Goal: Information Seeking & Learning: Learn about a topic

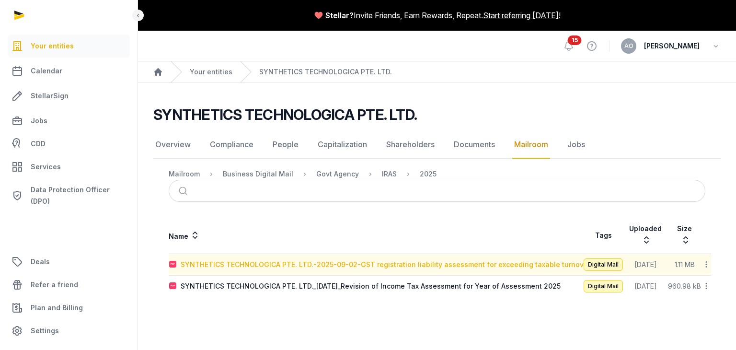
click at [550, 264] on div "SYNTHETICS TECHNOLOGICA PTE. LTD.-2025-09-02-GST registration liability assessm…" at bounding box center [386, 265] width 410 height 10
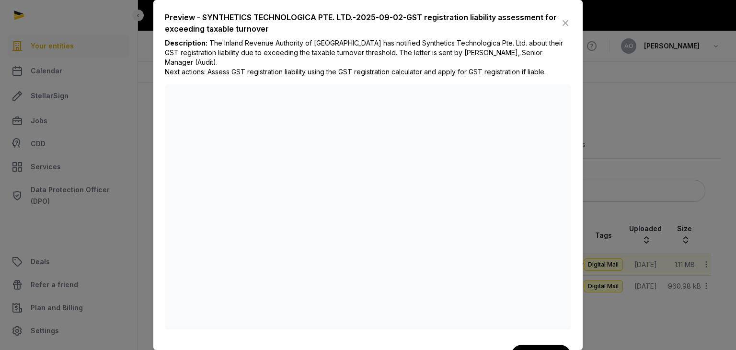
click at [573, 68] on div "Preview - SYNTHETICS TECHNOLOGICA PTE. LTD.-2025-09-02-GST registration liabili…" at bounding box center [367, 189] width 429 height 379
click at [560, 23] on icon at bounding box center [566, 22] width 12 height 15
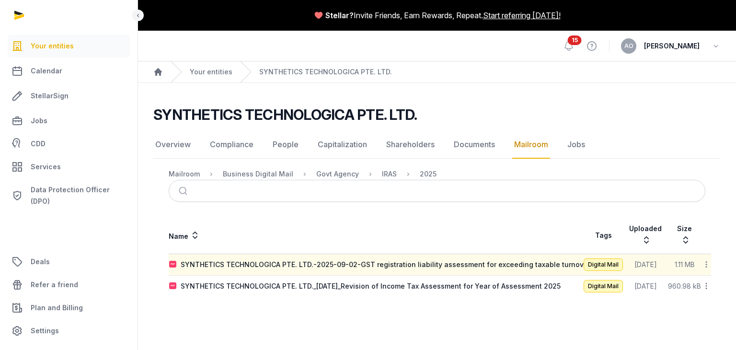
click at [391, 284] on div "SYNTHETICS TECHNOLOGICA PTE. LTD._[DATE]_Revision of Income Tax Assessment for …" at bounding box center [371, 286] width 380 height 10
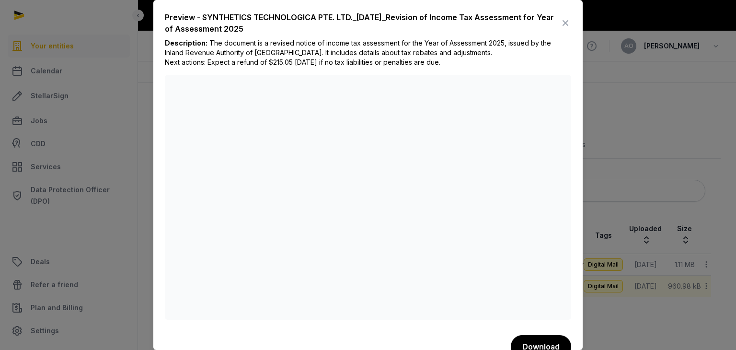
click at [574, 108] on div "Preview - SYNTHETICS TECHNOLOGICA PTE. LTD._[DATE]_Revision of Income Tax Asses…" at bounding box center [367, 185] width 429 height 370
click at [560, 23] on icon at bounding box center [566, 22] width 12 height 15
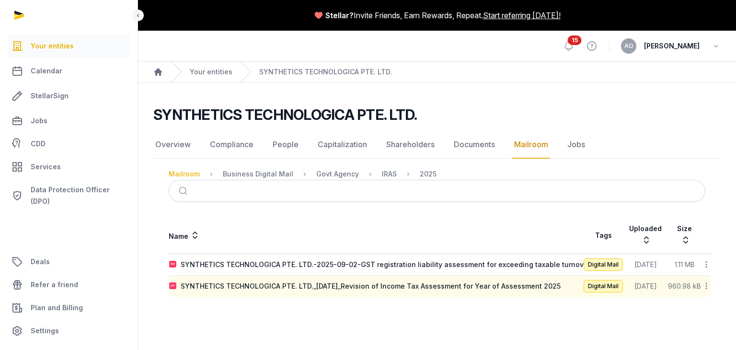
click at [183, 174] on div "Mailroom" at bounding box center [184, 174] width 31 height 10
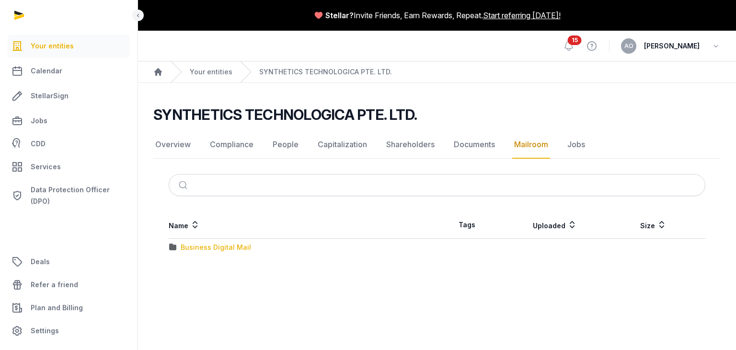
click at [200, 248] on div "Business Digital Mail" at bounding box center [216, 248] width 70 height 10
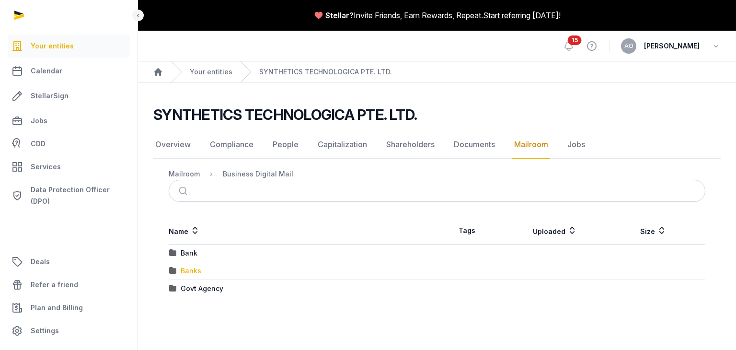
click at [192, 271] on div "Banks" at bounding box center [191, 271] width 21 height 10
click at [191, 256] on div "UOB" at bounding box center [188, 253] width 14 height 10
click at [188, 269] on div "2025" at bounding box center [189, 271] width 17 height 10
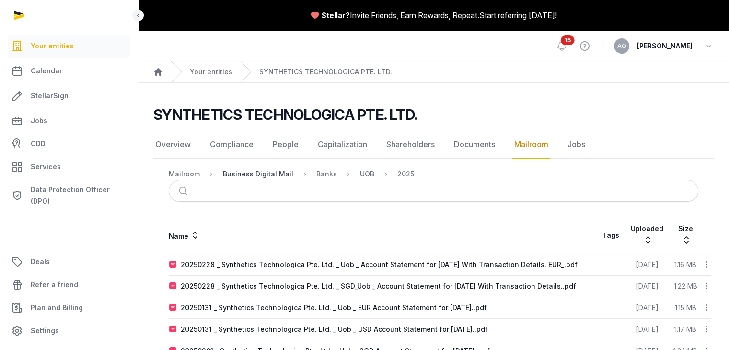
click at [273, 177] on div "Business Digital Mail" at bounding box center [258, 174] width 70 height 10
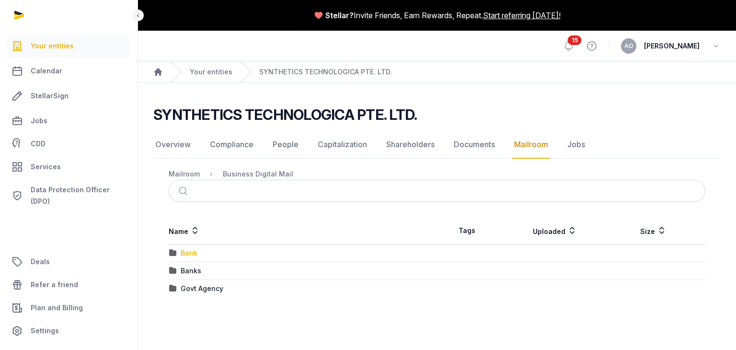
click at [188, 250] on div "Bank" at bounding box center [189, 253] width 17 height 10
click at [188, 250] on div "UOB" at bounding box center [188, 253] width 14 height 10
click at [188, 250] on div "2025" at bounding box center [189, 253] width 17 height 10
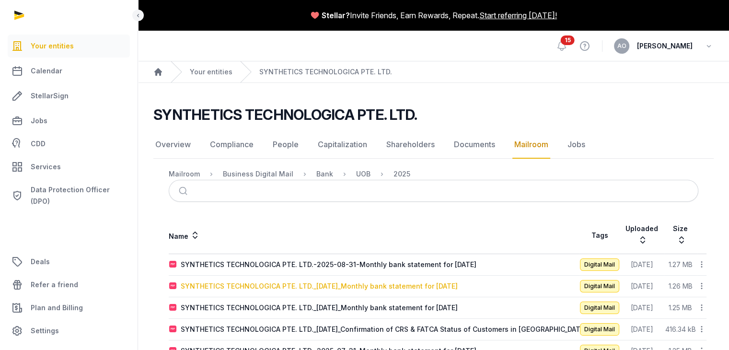
click at [458, 281] on div "SYNTHETICS TECHNOLOGICA PTE. LTD._[DATE]_Monthly bank statement for [DATE]" at bounding box center [319, 286] width 277 height 10
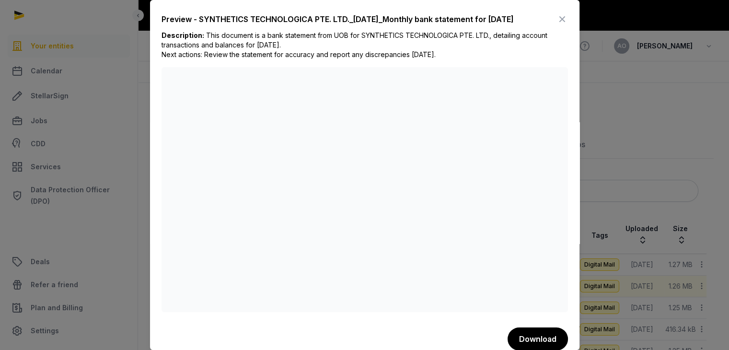
click at [566, 257] on div "Preview - SYNTHETICS TECHNOLOGICA PTE. LTD._[DATE]_Monthly bank statement for […" at bounding box center [364, 181] width 429 height 362
click at [556, 23] on icon at bounding box center [562, 19] width 12 height 15
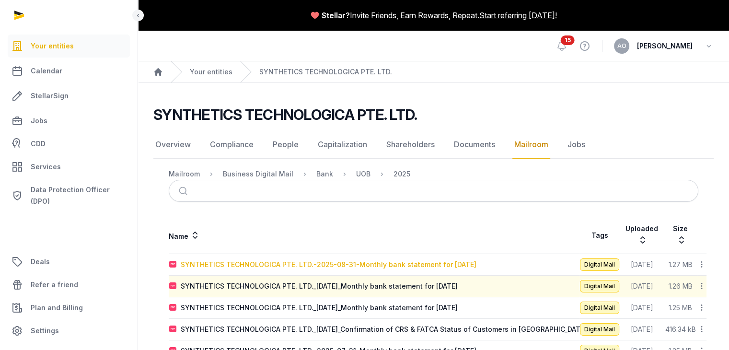
click at [456, 260] on div "SYNTHETICS TECHNOLOGICA PTE. LTD.-2025-08-31-Monthly bank statement for [DATE]" at bounding box center [329, 265] width 296 height 10
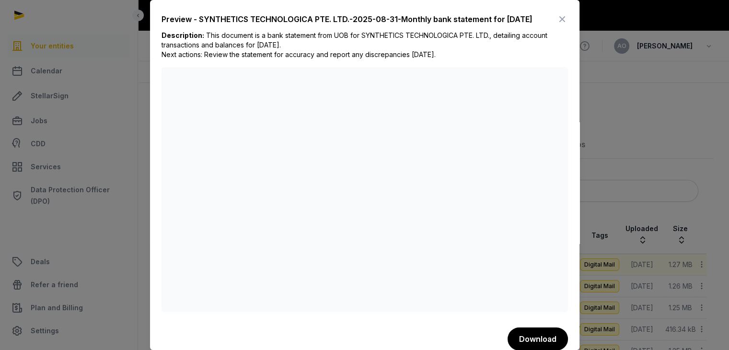
click at [564, 227] on div "Preview - SYNTHETICS TECHNOLOGICA PTE. LTD.-2025-08-31-Monthly bank statement f…" at bounding box center [364, 181] width 429 height 362
click at [556, 23] on icon at bounding box center [562, 19] width 12 height 15
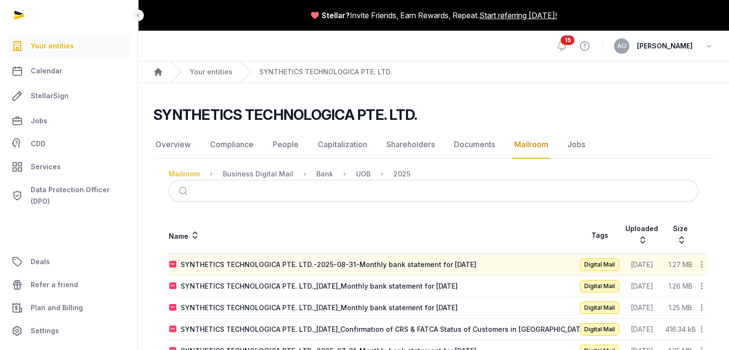
click at [186, 174] on div "Mailroom" at bounding box center [184, 174] width 31 height 10
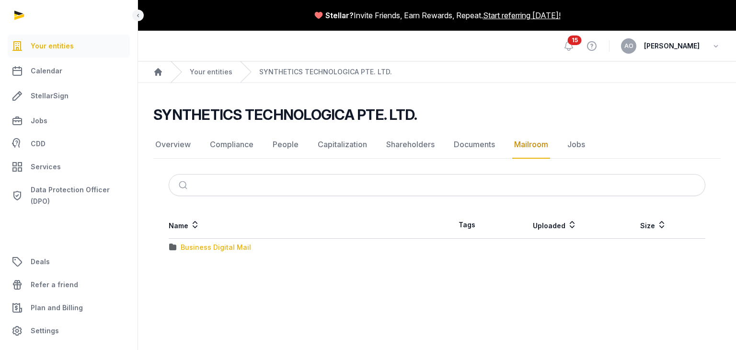
click at [189, 245] on div "Business Digital Mail" at bounding box center [216, 248] width 70 height 10
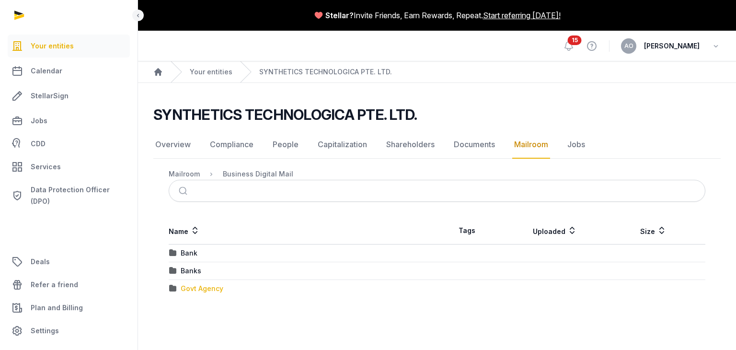
click at [191, 288] on div "Govt Agency" at bounding box center [202, 289] width 43 height 10
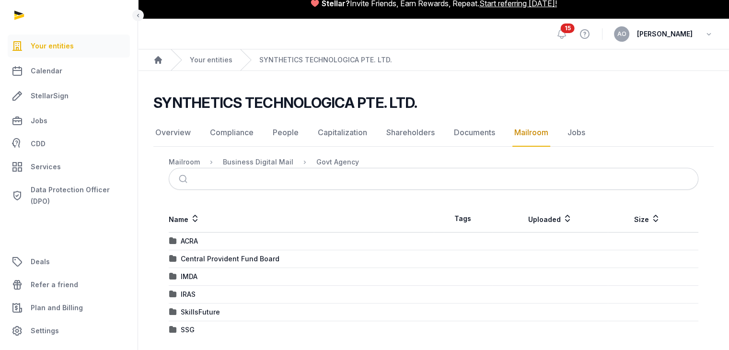
scroll to position [19, 0]
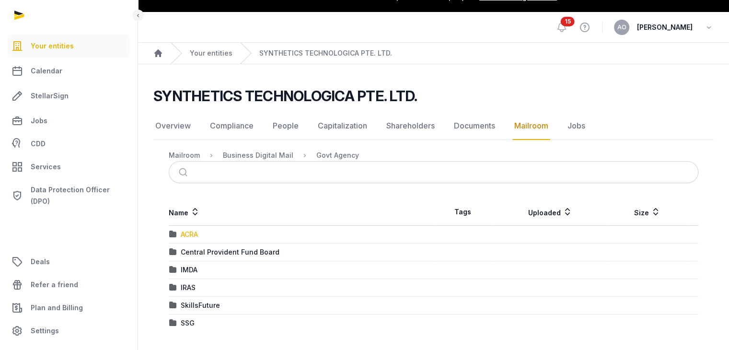
click at [192, 233] on div "ACRA" at bounding box center [189, 235] width 17 height 10
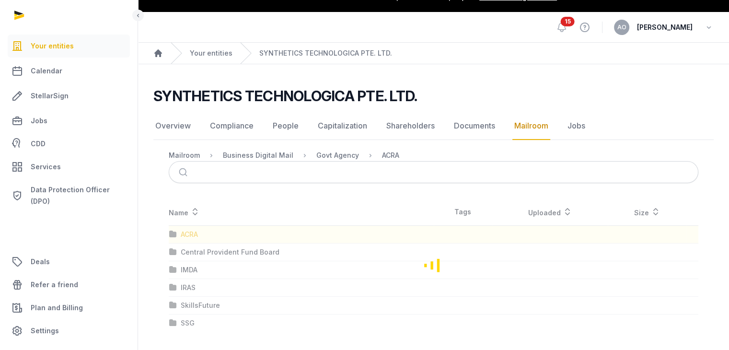
scroll to position [0, 0]
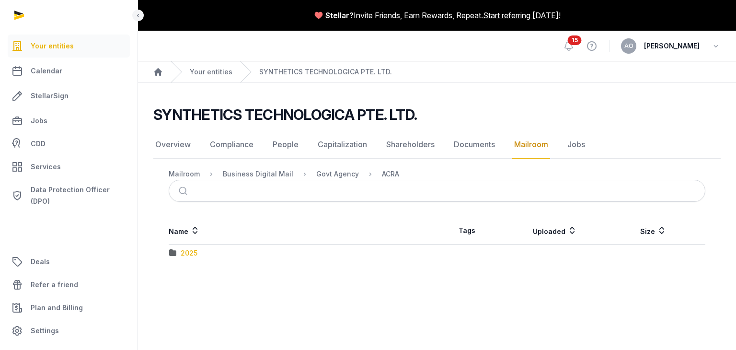
click at [190, 255] on div "2025" at bounding box center [189, 253] width 17 height 10
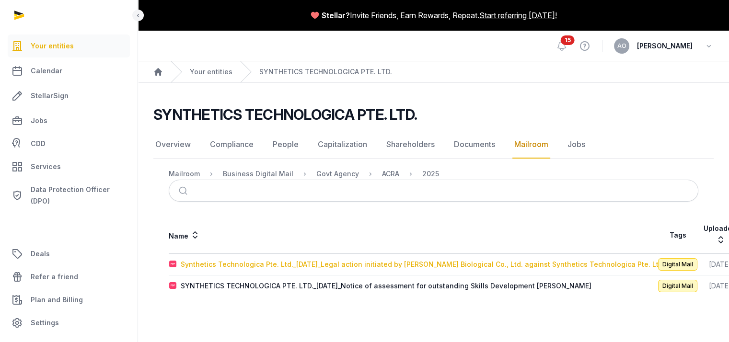
click at [520, 266] on div "Synthetics Technologica Pte. Ltd._[DATE]_Legal action initiated by [PERSON_NAME…" at bounding box center [423, 265] width 484 height 10
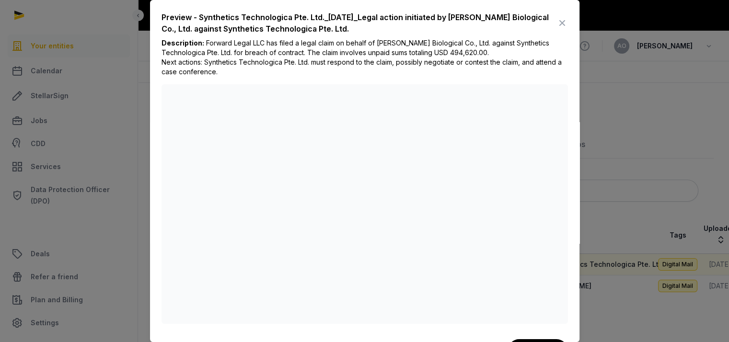
click at [556, 20] on icon at bounding box center [562, 22] width 12 height 15
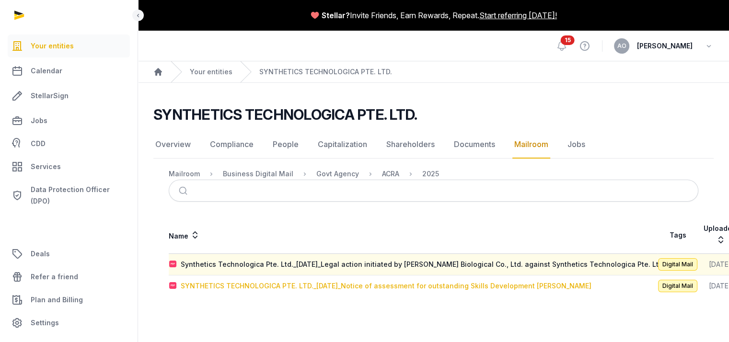
click at [410, 288] on div "SYNTHETICS TECHNOLOGICA PTE. LTD._[DATE]_Notice of assessment for outstanding S…" at bounding box center [386, 286] width 411 height 10
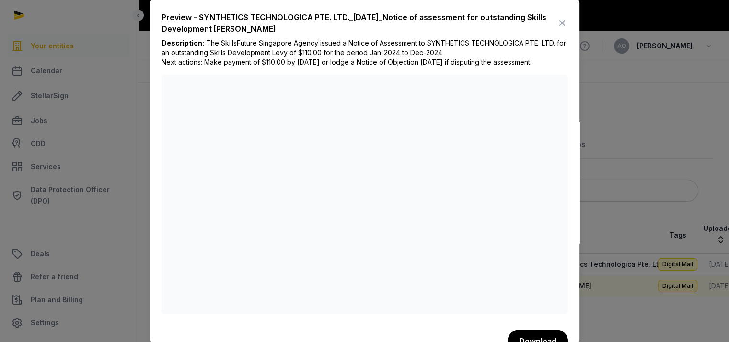
click at [556, 22] on icon at bounding box center [562, 22] width 12 height 15
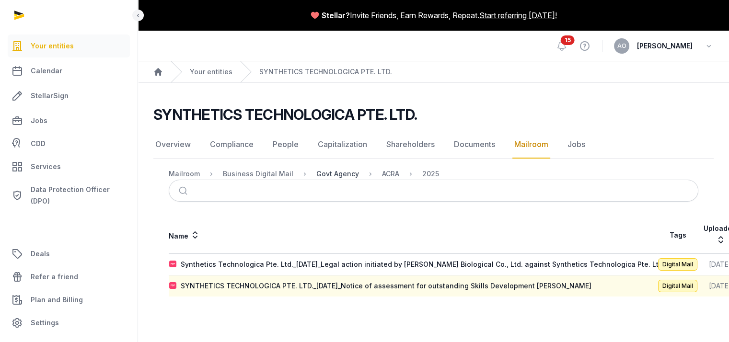
click at [343, 174] on div "Govt Agency" at bounding box center [337, 174] width 43 height 10
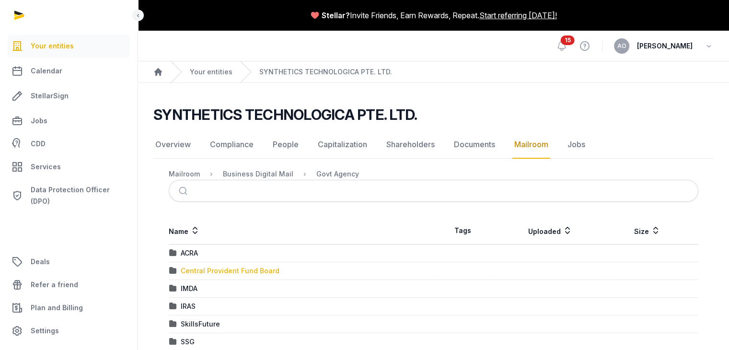
click at [236, 270] on div "Central Provident Fund Board" at bounding box center [230, 271] width 99 height 10
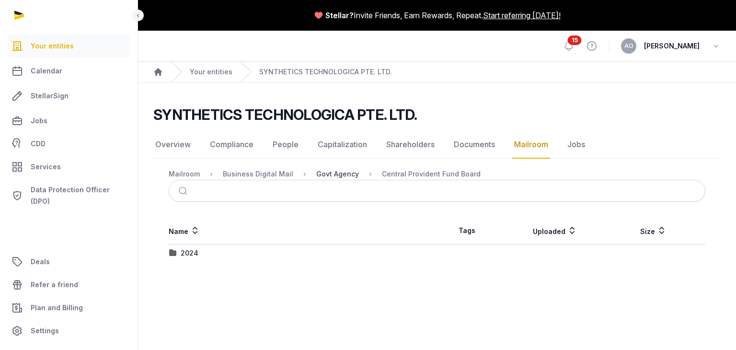
click at [324, 171] on div "Govt Agency" at bounding box center [337, 174] width 43 height 10
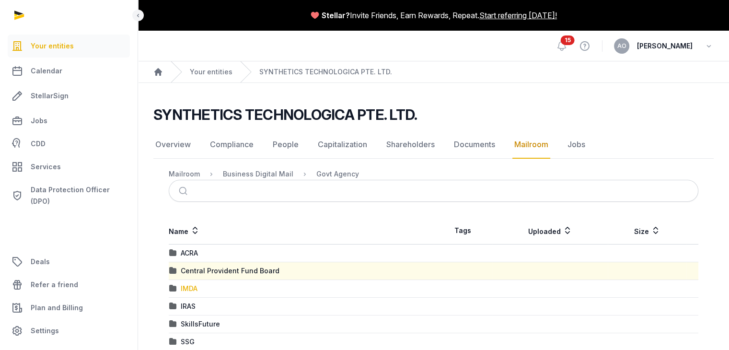
click at [194, 287] on div "IMDA" at bounding box center [189, 289] width 17 height 10
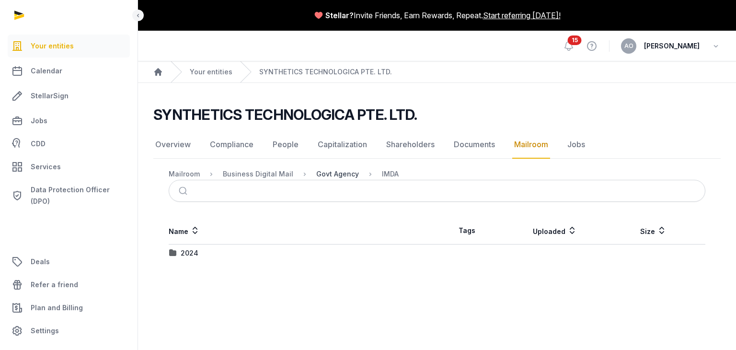
click at [323, 174] on div "Govt Agency" at bounding box center [337, 174] width 43 height 10
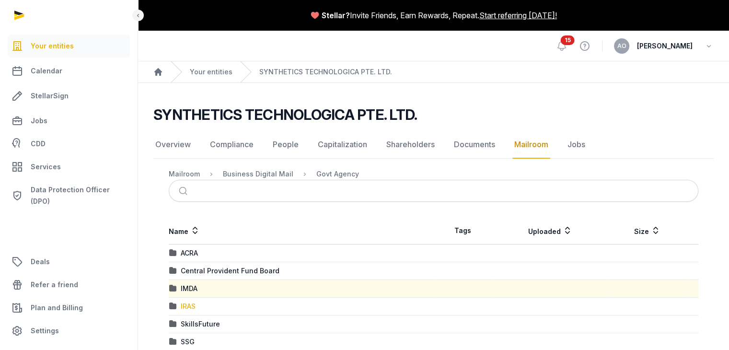
click at [185, 306] on div "IRAS" at bounding box center [188, 306] width 15 height 10
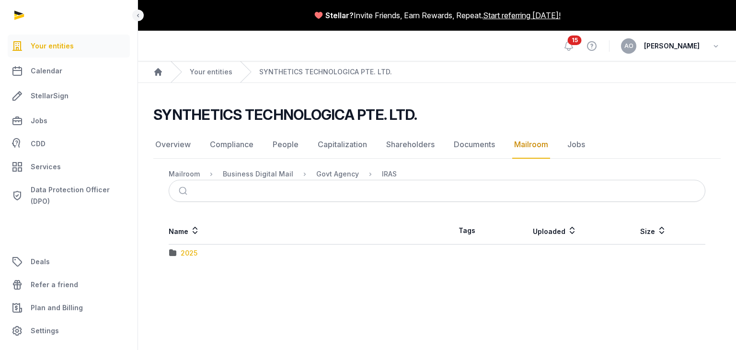
click at [189, 251] on div "2025" at bounding box center [189, 253] width 17 height 10
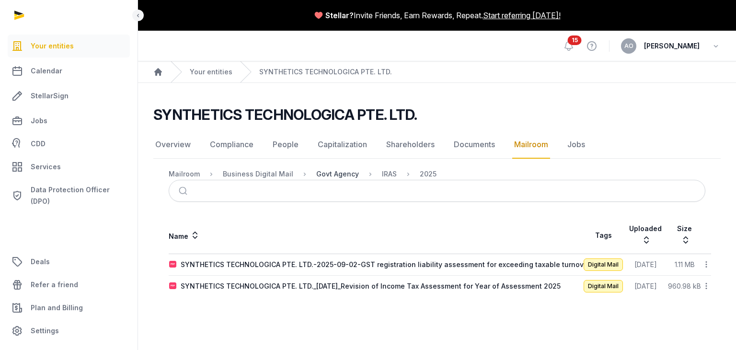
click at [326, 173] on div "Govt Agency" at bounding box center [337, 174] width 43 height 10
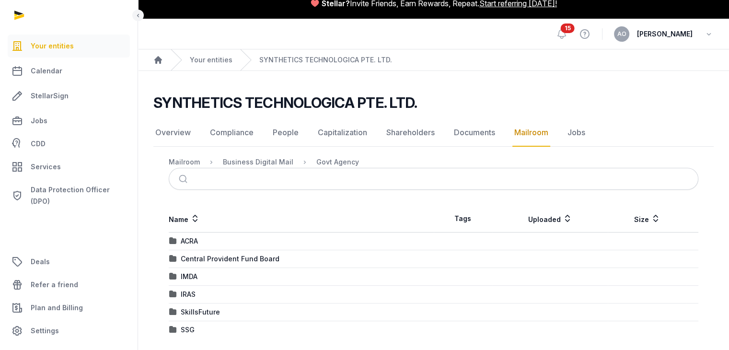
scroll to position [19, 0]
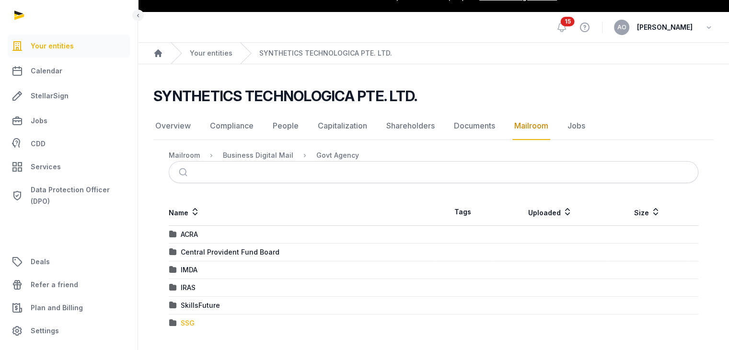
click at [188, 323] on div "SSG" at bounding box center [188, 323] width 14 height 10
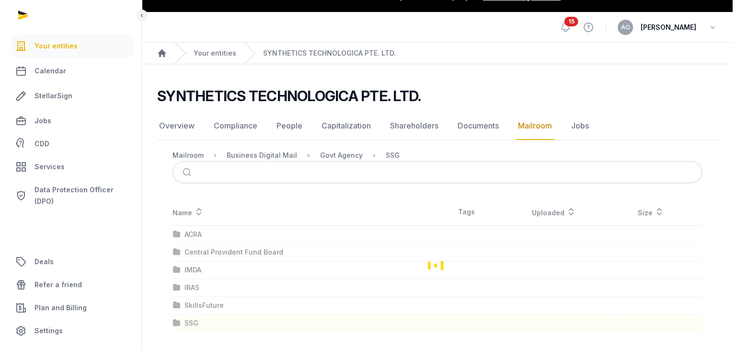
scroll to position [0, 0]
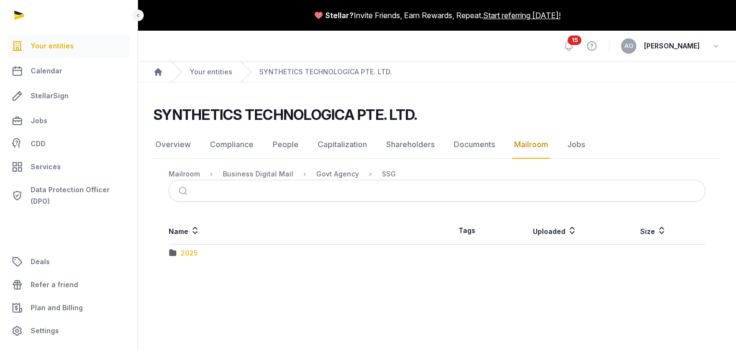
click at [187, 254] on div "2025" at bounding box center [189, 253] width 17 height 10
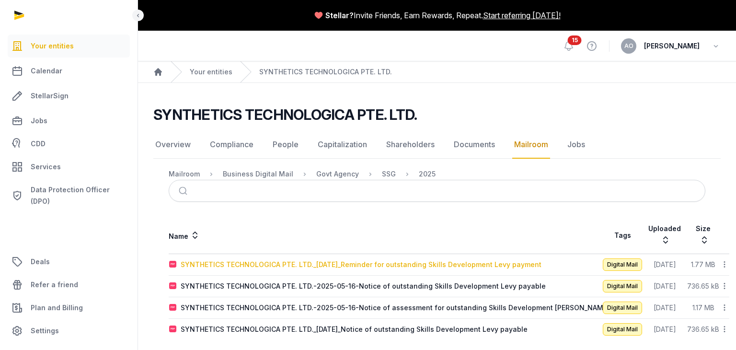
click at [416, 260] on div "SYNTHETICS TECHNOLOGICA PTE. LTD._[DATE]_Reminder for outstanding Skills Develo…" at bounding box center [361, 265] width 361 height 10
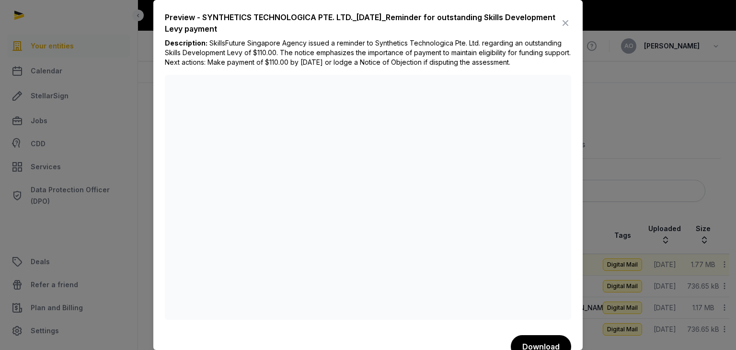
click at [560, 21] on icon at bounding box center [566, 22] width 12 height 15
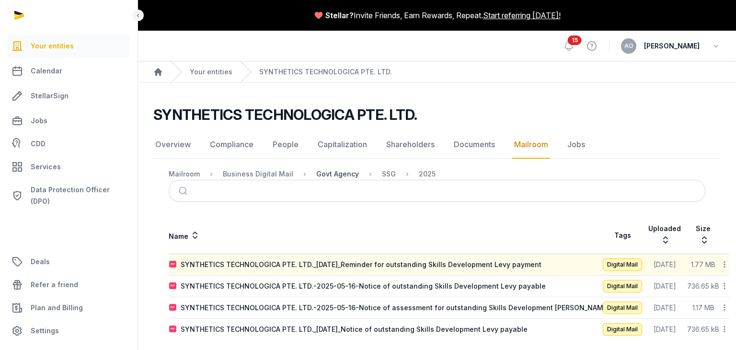
click at [346, 174] on div "Govt Agency" at bounding box center [337, 174] width 43 height 10
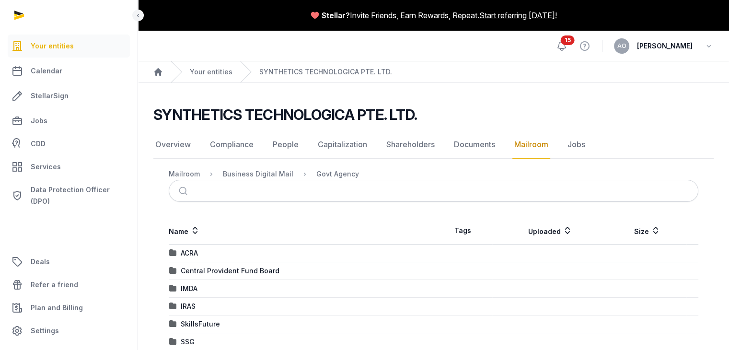
click at [562, 43] on icon at bounding box center [562, 46] width 8 height 9
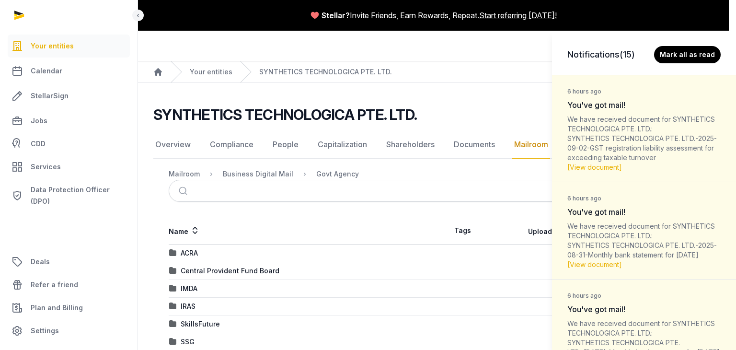
click at [474, 108] on div "Notifications (15) [PERSON_NAME] all as read 6 hours ago You've got mail! We ha…" at bounding box center [368, 175] width 736 height 350
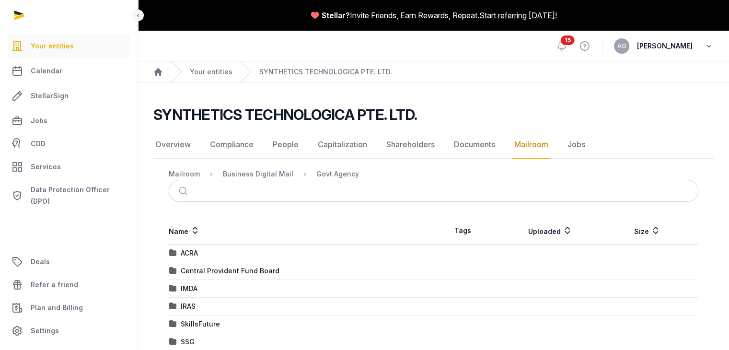
click at [707, 45] on icon "button" at bounding box center [709, 45] width 10 height 13
click at [626, 83] on button "Sign out" at bounding box center [659, 85] width 107 height 17
